Goal: Navigation & Orientation: Find specific page/section

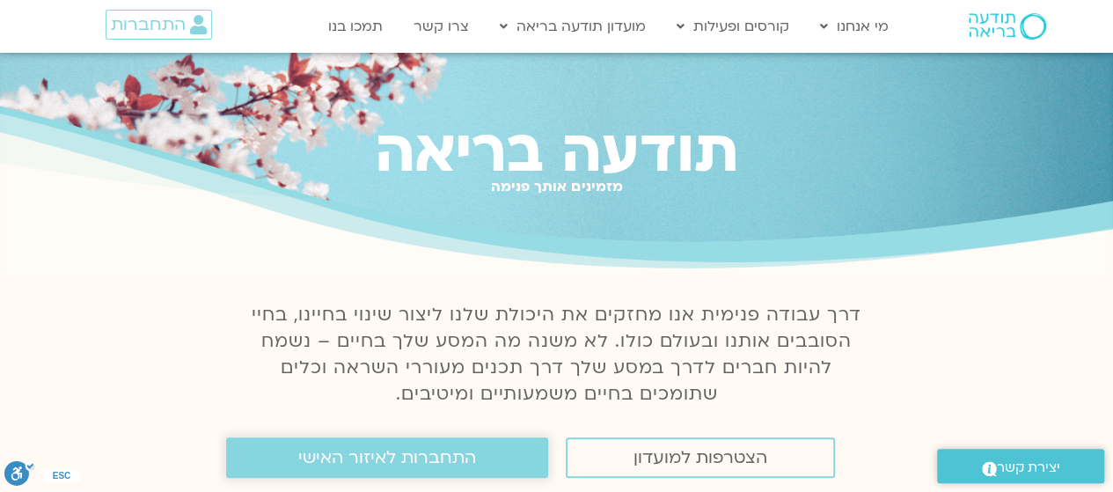
click at [352, 461] on span "התחברות לאיזור האישי" at bounding box center [387, 457] width 178 height 19
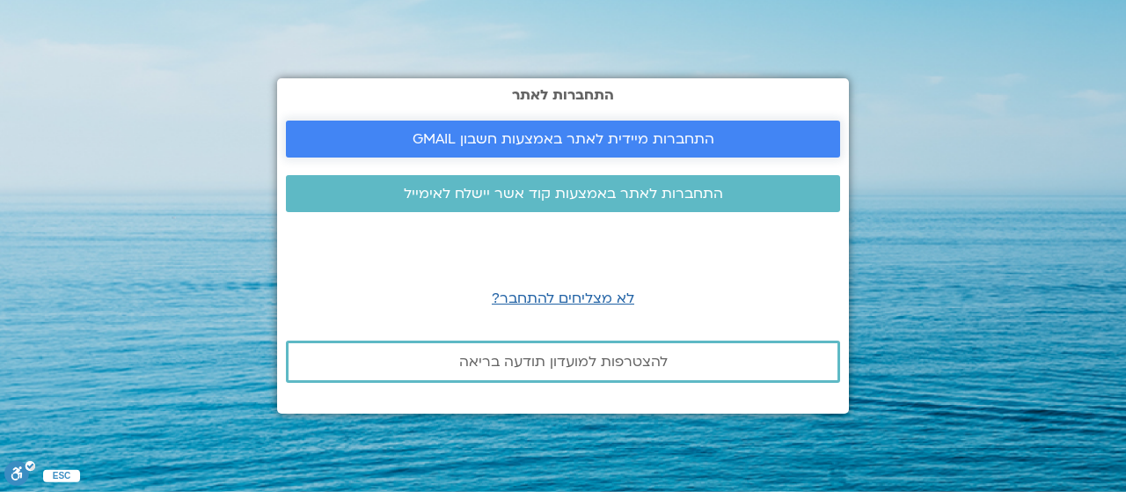
click at [576, 143] on span "התחברות מיידית לאתר באמצעות חשבון GMAIL" at bounding box center [564, 139] width 302 height 16
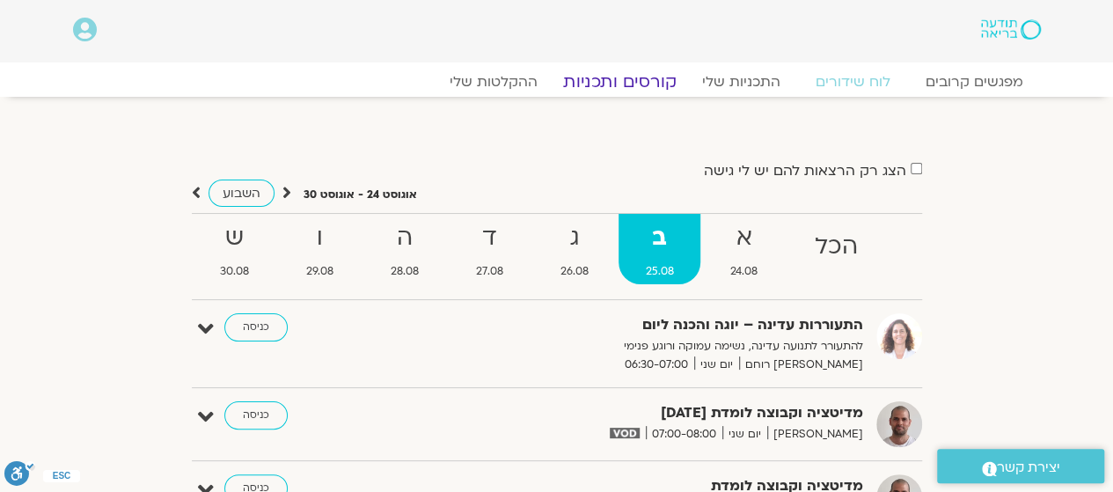
click at [634, 79] on link "קורסים ותכניות" at bounding box center [619, 81] width 155 height 21
